Goal: Book appointment/travel/reservation

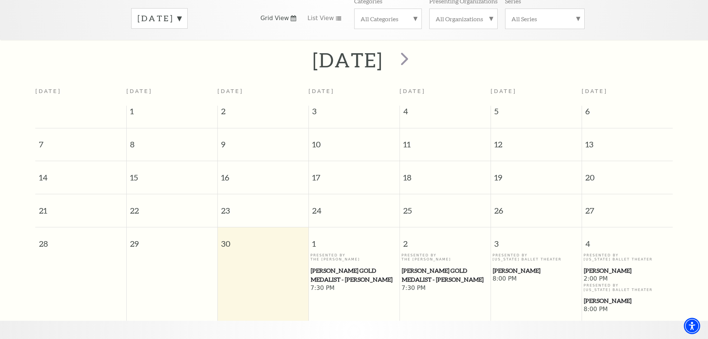
scroll to position [140, 0]
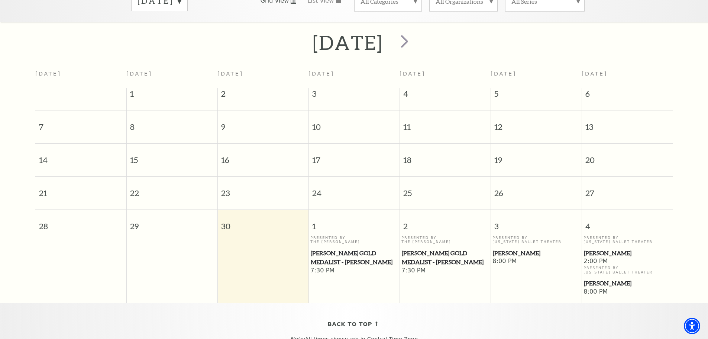
click at [559, 311] on div "Back To Top Note: All times shown are in Central Time Zone" at bounding box center [354, 330] width 708 height 54
click at [415, 37] on span "next" at bounding box center [404, 40] width 21 height 21
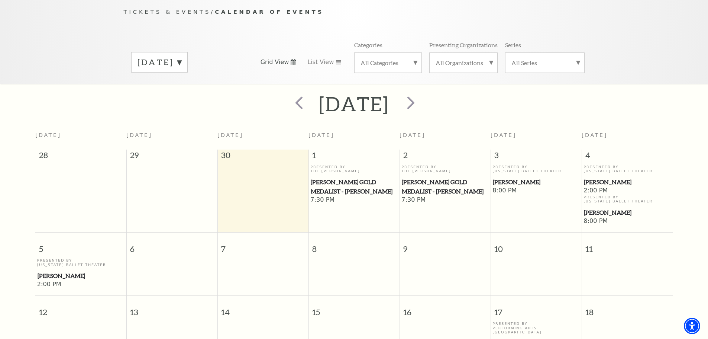
scroll to position [66, 0]
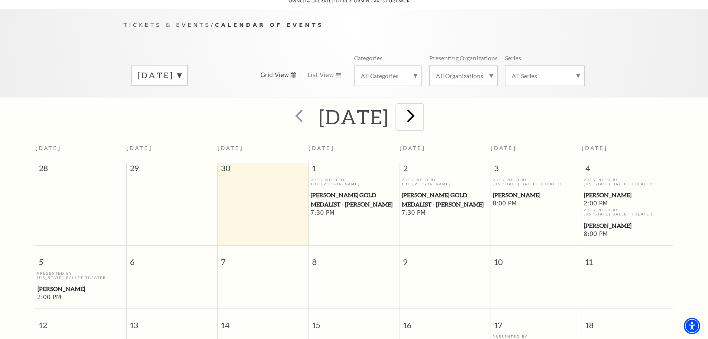
click at [422, 105] on span "next" at bounding box center [410, 115] width 21 height 21
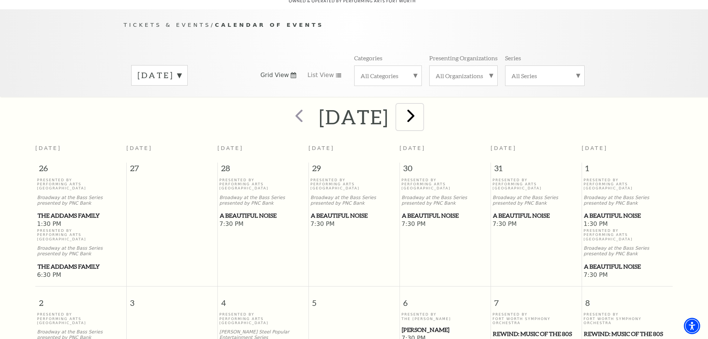
click at [422, 105] on span "next" at bounding box center [410, 115] width 21 height 21
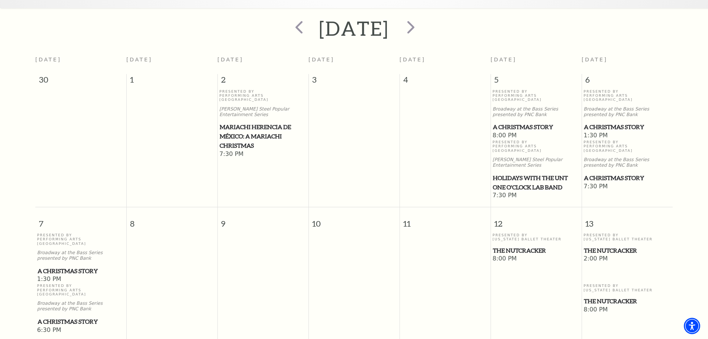
scroll to position [112, 0]
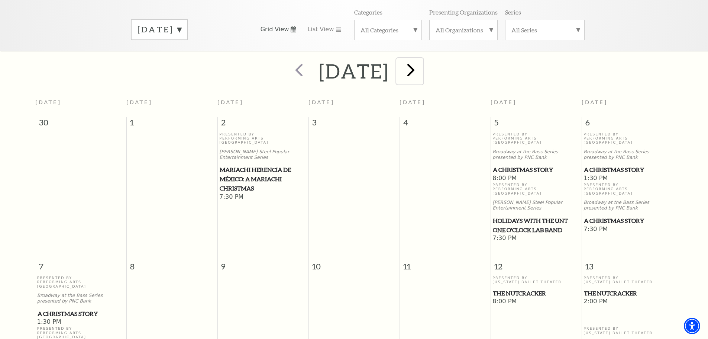
click at [422, 64] on span "next" at bounding box center [410, 69] width 21 height 21
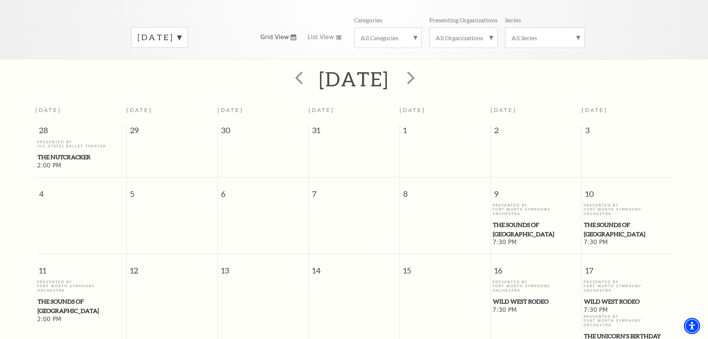
scroll to position [103, 0]
click at [422, 68] on span "next" at bounding box center [410, 78] width 21 height 21
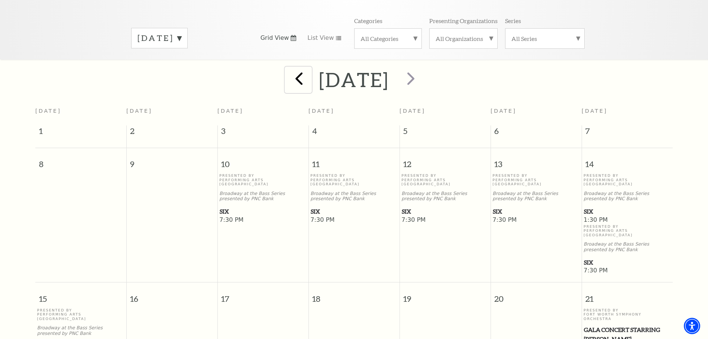
click at [289, 71] on span "prev" at bounding box center [299, 78] width 21 height 21
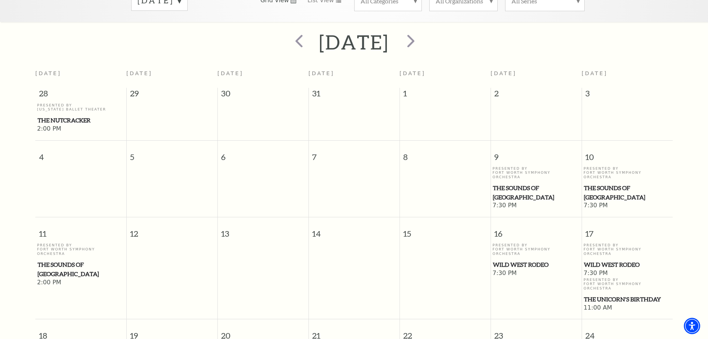
scroll to position [140, 0]
click at [422, 37] on span "next" at bounding box center [410, 40] width 21 height 21
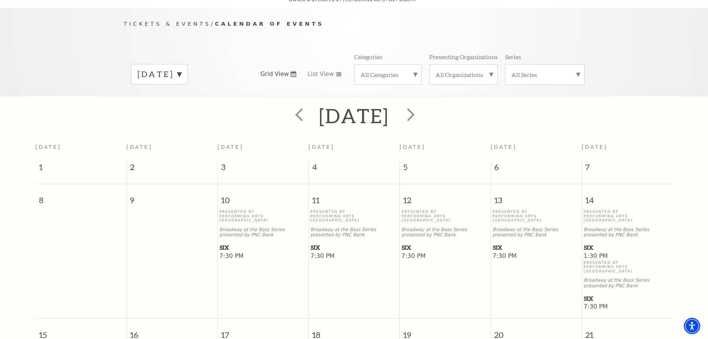
scroll to position [66, 0]
click at [422, 105] on span "next" at bounding box center [410, 115] width 21 height 21
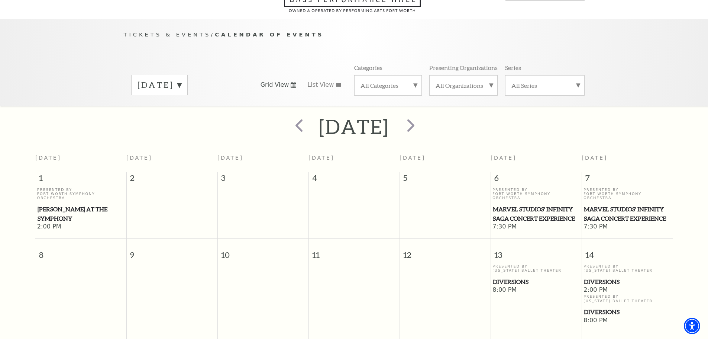
scroll to position [0, 0]
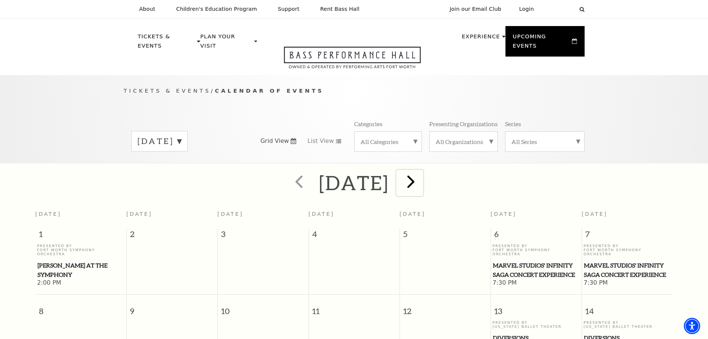
click at [422, 171] on span "next" at bounding box center [410, 181] width 21 height 21
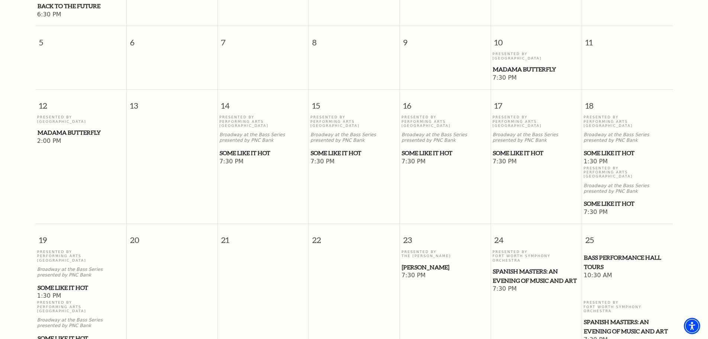
scroll to position [103, 0]
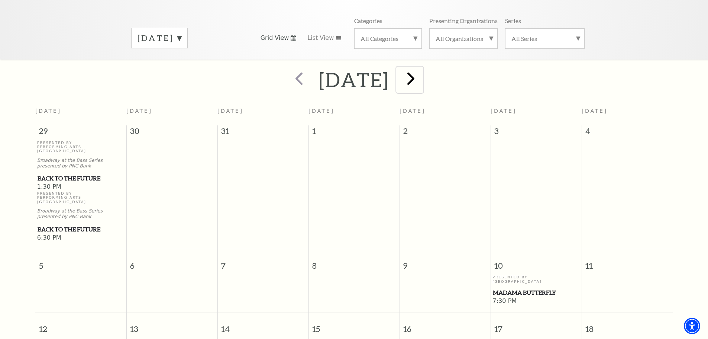
click at [422, 68] on span "next" at bounding box center [410, 78] width 21 height 21
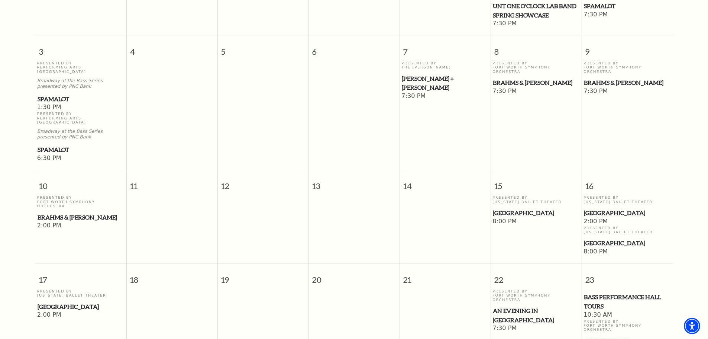
scroll to position [66, 0]
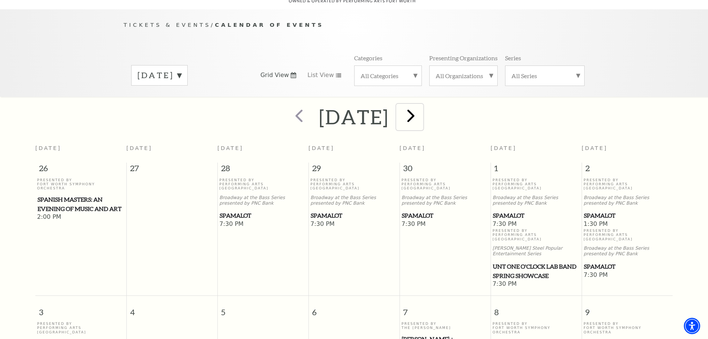
click at [421, 105] on span "next" at bounding box center [410, 115] width 21 height 21
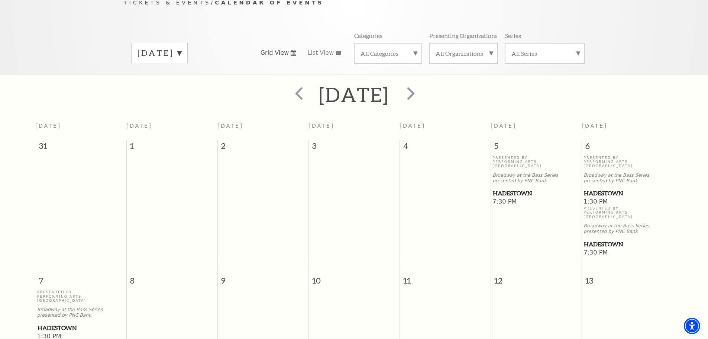
scroll to position [0, 0]
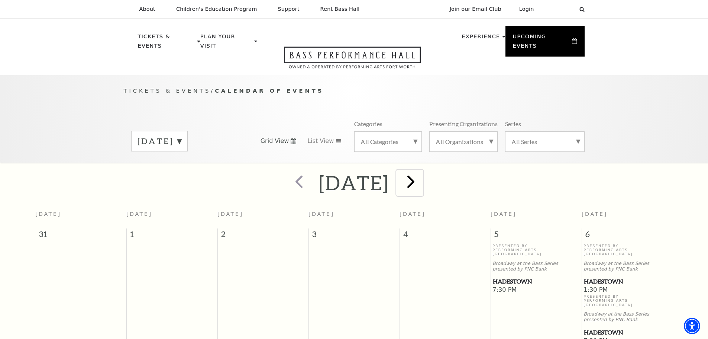
click at [421, 171] on span "next" at bounding box center [410, 181] width 21 height 21
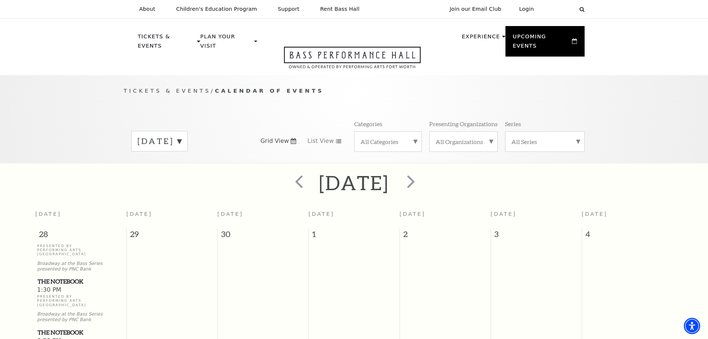
click at [353, 176] on h2 "[DATE]" at bounding box center [354, 183] width 70 height 24
click at [181, 135] on label "[DATE]" at bounding box center [160, 141] width 44 height 12
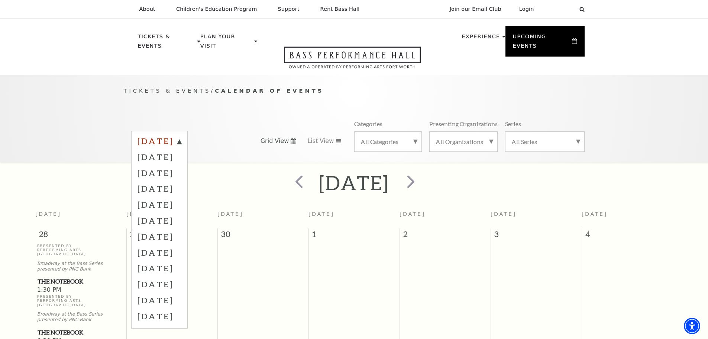
click at [181, 135] on label "[DATE]" at bounding box center [160, 141] width 44 height 13
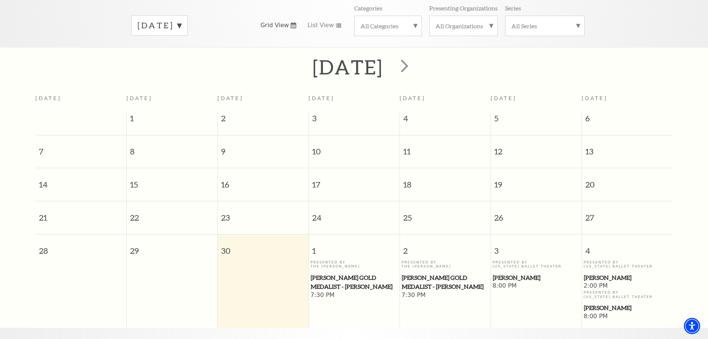
scroll to position [103, 0]
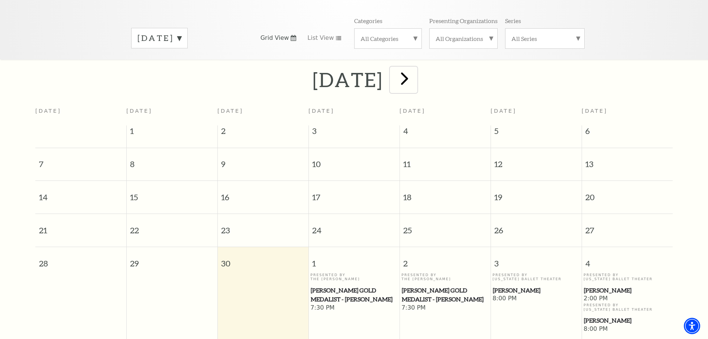
click at [415, 74] on span "next" at bounding box center [404, 78] width 21 height 21
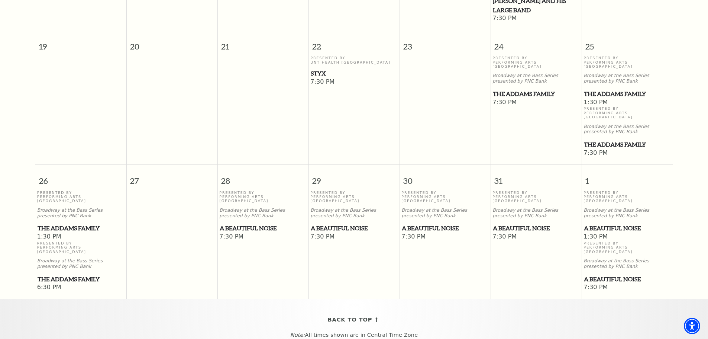
scroll to position [438, 0]
click at [534, 298] on div "Back To Top Note: All times shown are in Central Time Zone" at bounding box center [354, 325] width 708 height 54
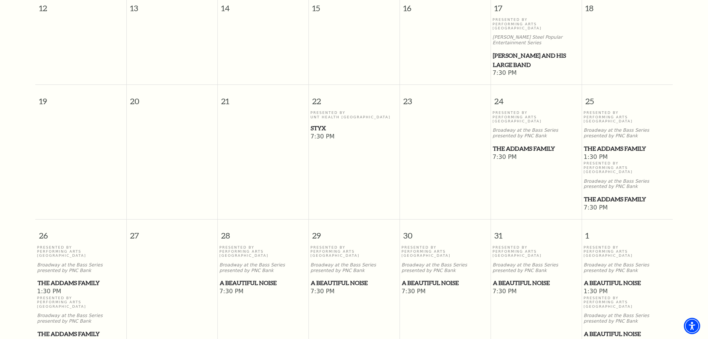
scroll to position [400, 0]
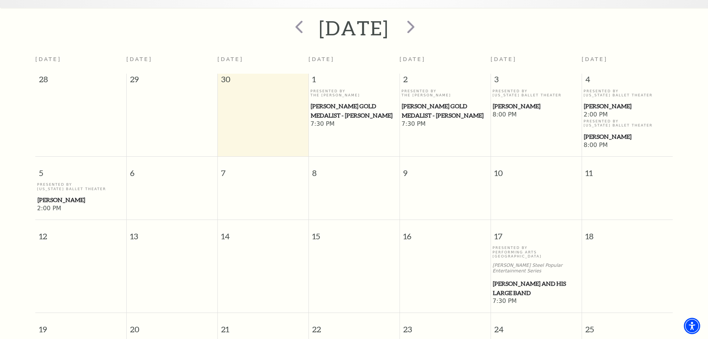
scroll to position [103, 0]
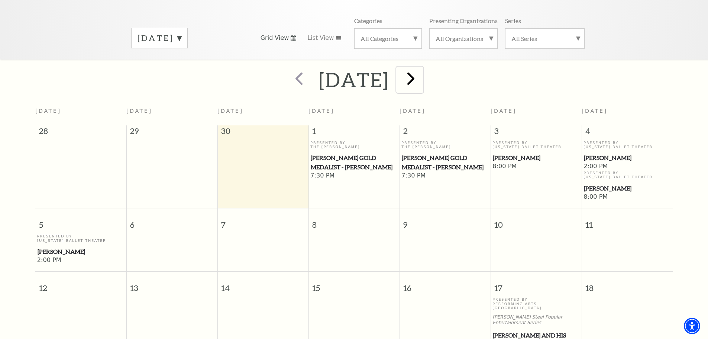
click at [422, 71] on span "next" at bounding box center [410, 78] width 21 height 21
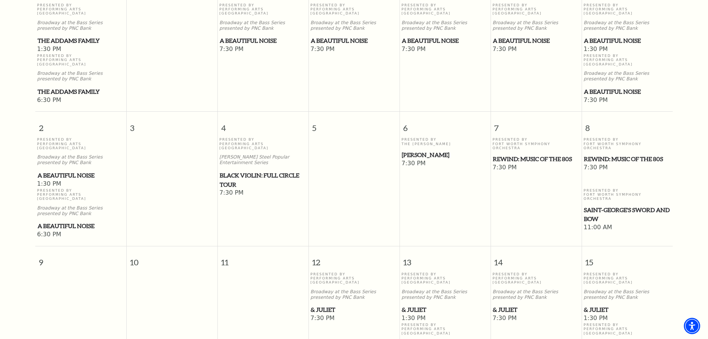
scroll to position [252, 0]
